Goal: Navigation & Orientation: Go to known website

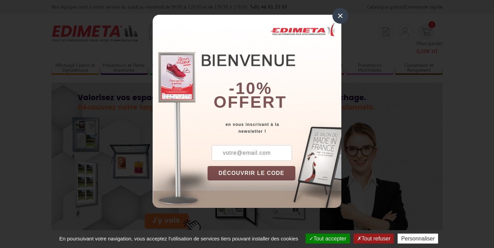
click at [343, 19] on div "×" at bounding box center [340, 16] width 16 height 16
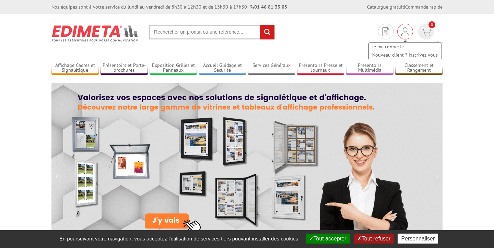
click at [401, 31] on img at bounding box center [405, 31] width 8 height 8
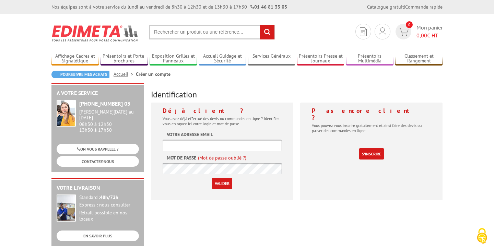
click at [209, 144] on input "text" at bounding box center [222, 145] width 119 height 11
click at [108, 40] on img at bounding box center [94, 33] width 87 height 25
